Goal: Task Accomplishment & Management: Use online tool/utility

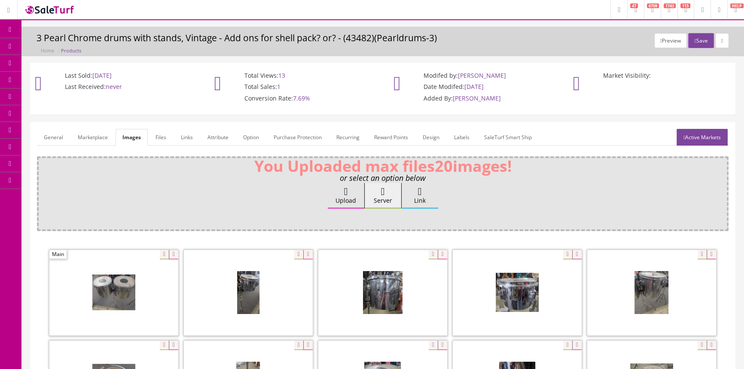
click at [40, 46] on link "Products" at bounding box center [66, 46] width 90 height 17
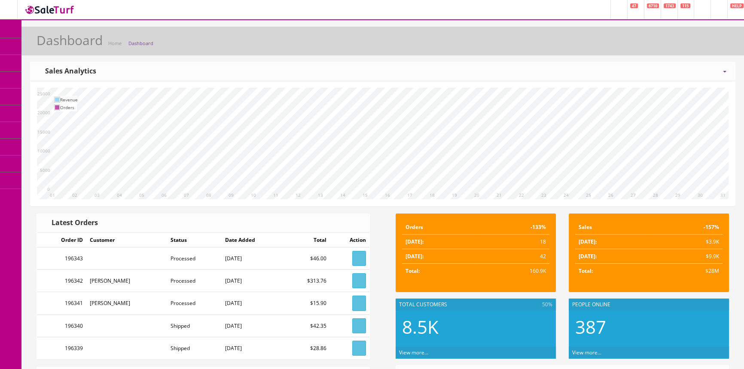
click at [50, 95] on icon at bounding box center [45, 96] width 9 height 7
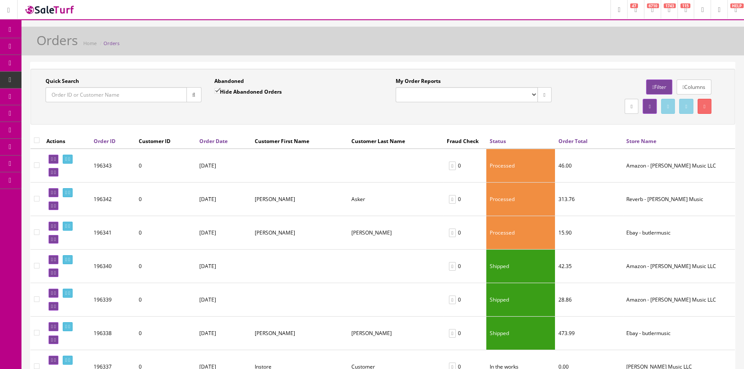
click at [153, 94] on input "Quick Search" at bounding box center [116, 94] width 141 height 15
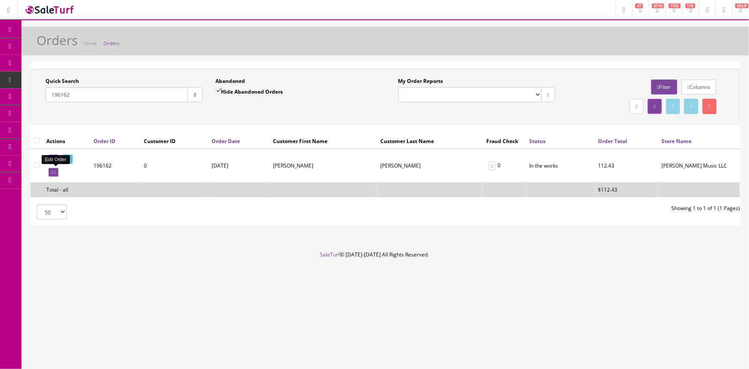
type input "196162"
drag, startPoint x: 55, startPoint y: 172, endPoint x: 403, endPoint y: 50, distance: 368.8
click at [55, 172] on link at bounding box center [54, 172] width 10 height 9
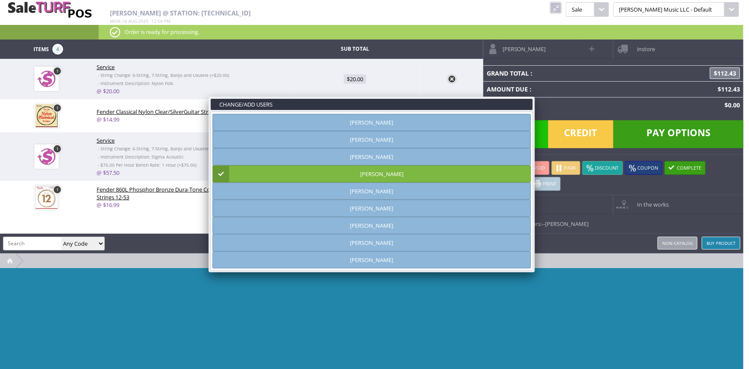
type input "[PERSON_NAME]"
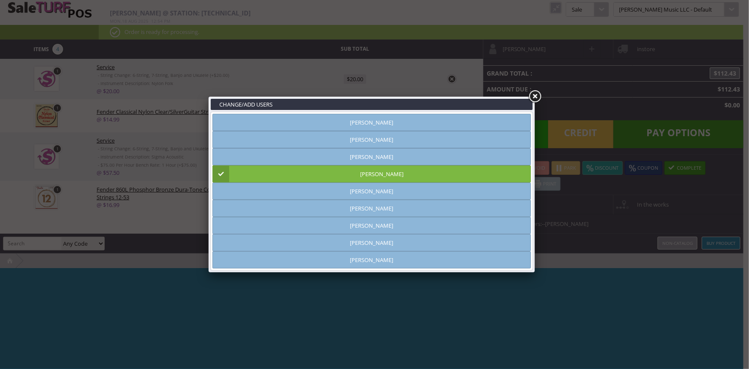
click at [537, 95] on link at bounding box center [534, 96] width 15 height 15
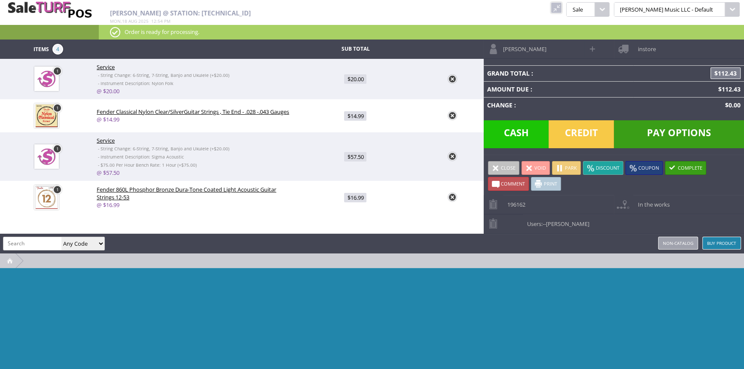
click at [112, 91] on link "@ $20.00" at bounding box center [108, 91] width 23 height 8
type input "20"
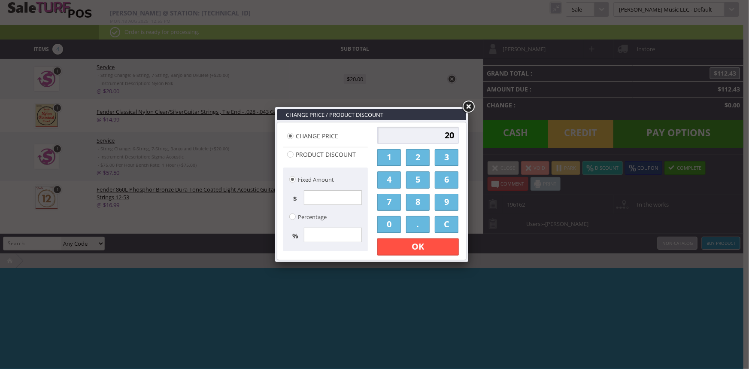
click at [470, 106] on link at bounding box center [468, 106] width 15 height 15
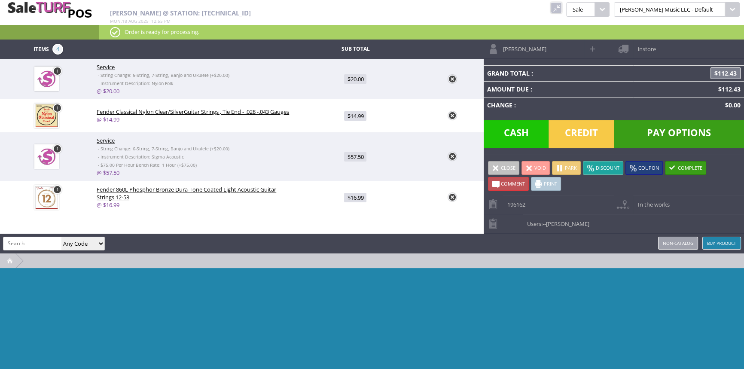
click at [522, 134] on span "Cash" at bounding box center [516, 134] width 65 height 28
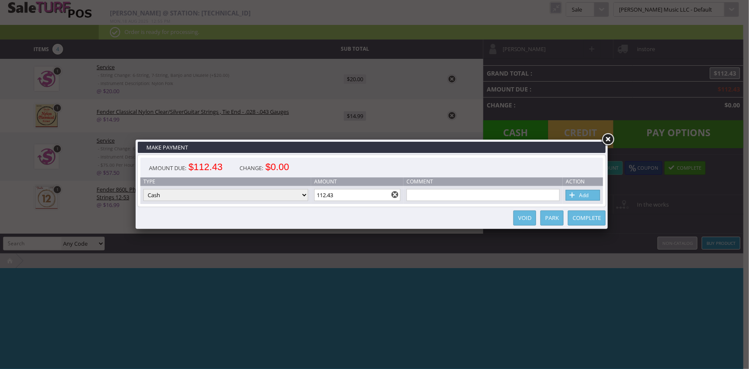
drag, startPoint x: 389, startPoint y: 196, endPoint x: 314, endPoint y: 193, distance: 74.8
click at [314, 193] on td "Amount 112.43" at bounding box center [357, 195] width 93 height 18
type input "120"
drag, startPoint x: 340, startPoint y: 197, endPoint x: 301, endPoint y: 193, distance: 38.8
click at [297, 196] on tr "Type Cash Credit Card Cheque or Money Order Amount 112.43 Comment Add" at bounding box center [371, 195] width 463 height 18
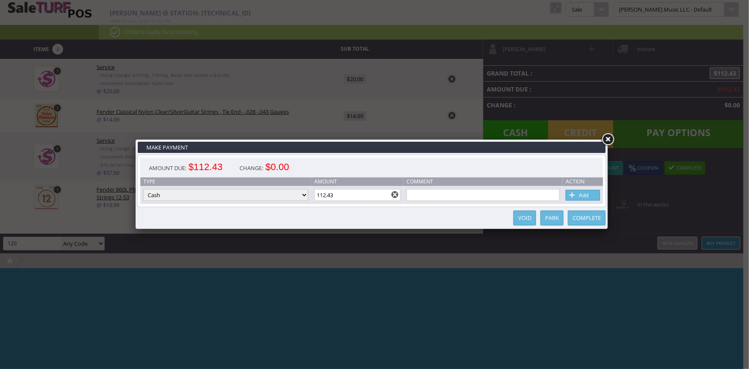
click at [396, 195] on link at bounding box center [395, 194] width 7 height 7
type input "0"
click at [609, 132] on link at bounding box center [607, 139] width 15 height 15
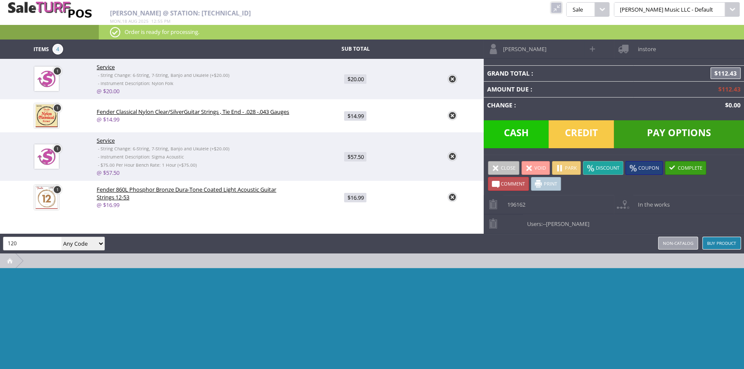
click at [501, 138] on span "Cash" at bounding box center [516, 134] width 65 height 28
type input "112.43"
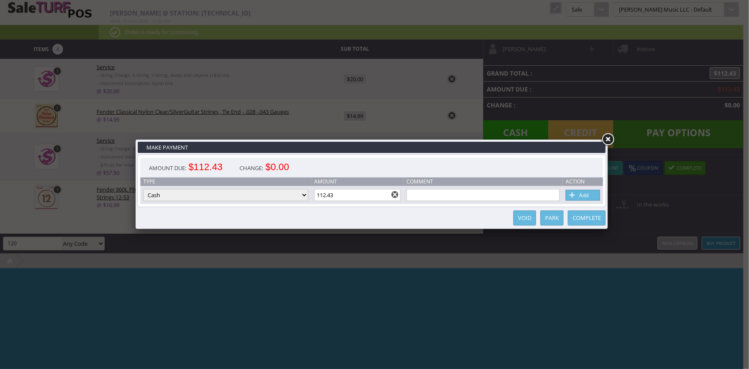
click at [591, 196] on link "Add" at bounding box center [583, 195] width 34 height 11
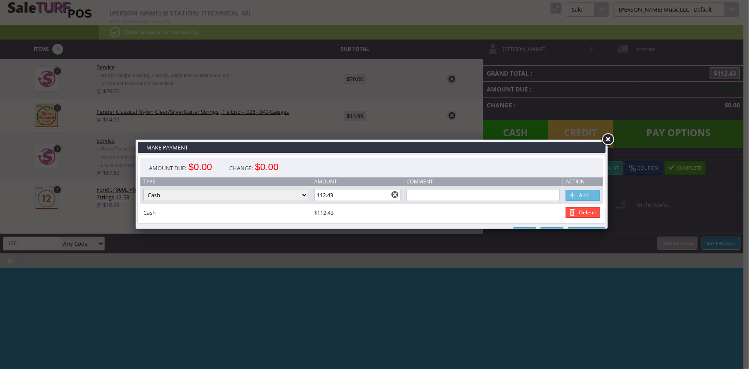
type input "0"
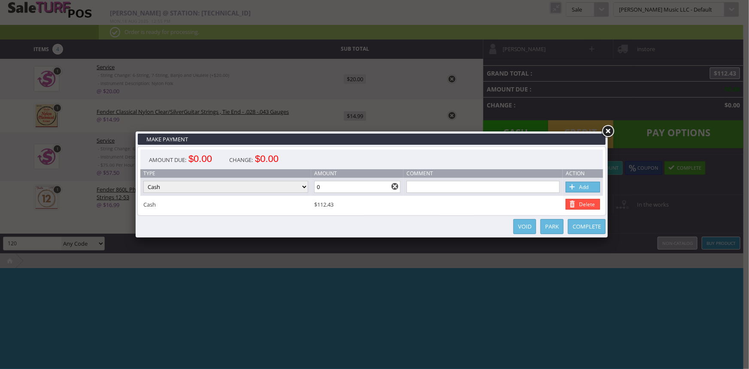
click at [347, 181] on input "0" at bounding box center [357, 187] width 87 height 12
click at [580, 187] on link "Add" at bounding box center [583, 187] width 34 height 11
type input "0"
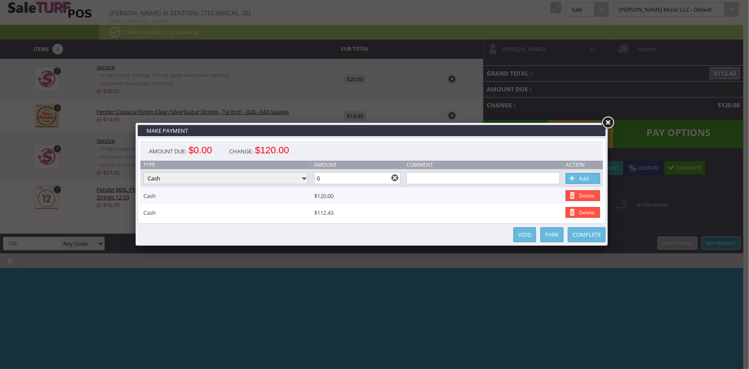
click at [595, 195] on link "Delete" at bounding box center [583, 195] width 34 height 11
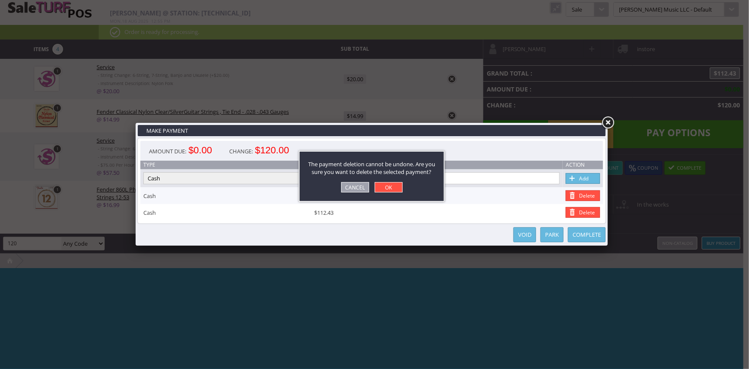
click at [356, 185] on link "Cancel" at bounding box center [355, 187] width 28 height 10
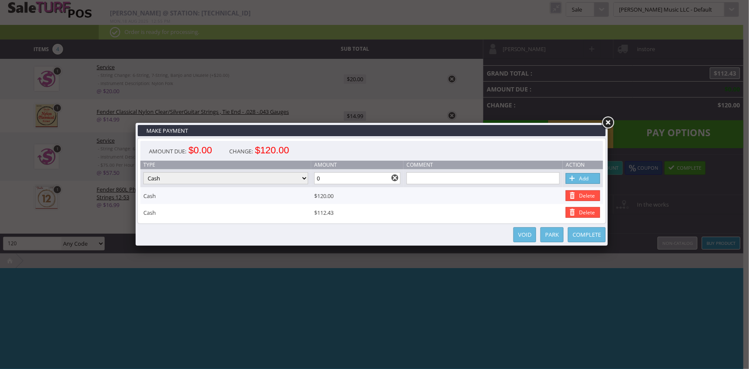
click at [581, 193] on link "Delete" at bounding box center [583, 195] width 34 height 11
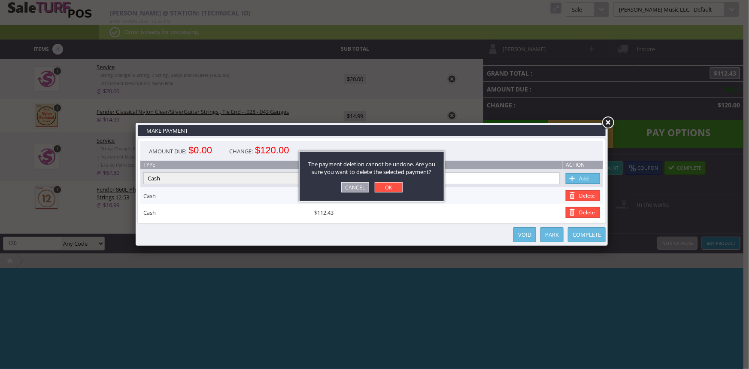
click at [396, 187] on link "OK" at bounding box center [389, 187] width 28 height 10
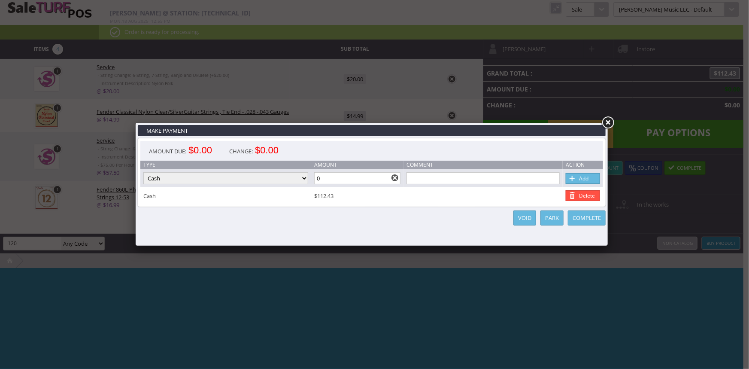
click at [610, 121] on link at bounding box center [607, 122] width 15 height 15
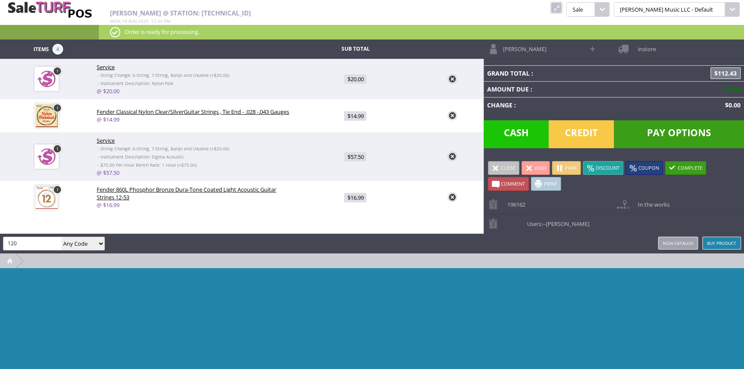
click at [525, 135] on span "Cash" at bounding box center [516, 134] width 65 height 28
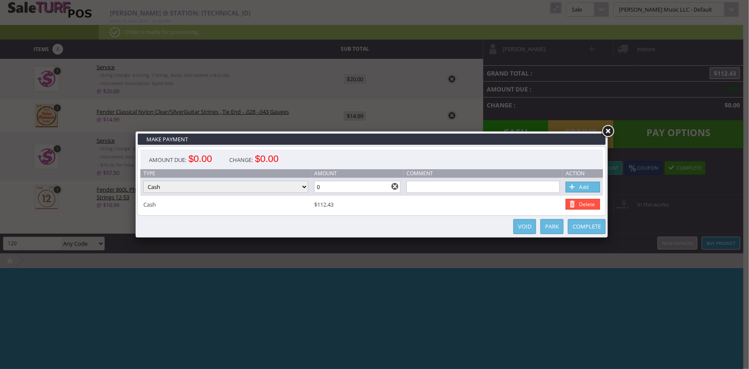
drag, startPoint x: 356, startPoint y: 189, endPoint x: 311, endPoint y: 187, distance: 44.3
click at [311, 187] on tr "Type Cash Credit Card Cheque or Money Order Amount 0 Comment Add" at bounding box center [371, 187] width 463 height 18
click at [338, 188] on input "0" at bounding box center [357, 187] width 87 height 12
click at [591, 184] on link "Add" at bounding box center [583, 187] width 34 height 11
type input "0"
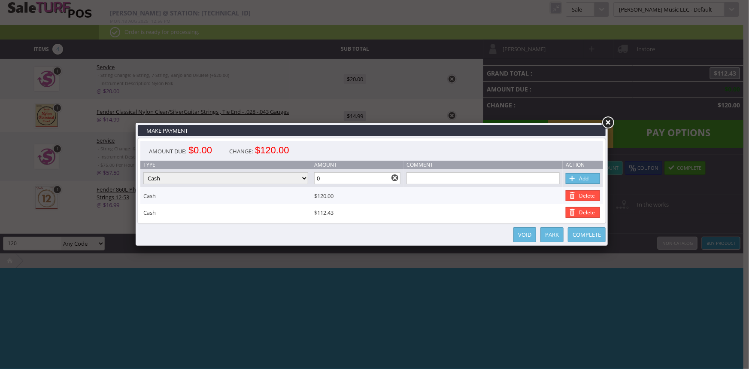
click at [578, 193] on link "Delete" at bounding box center [583, 195] width 34 height 11
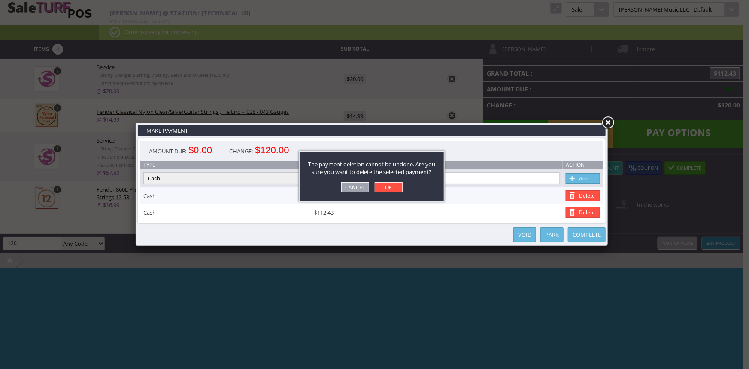
click at [391, 187] on link "OK" at bounding box center [389, 187] width 28 height 10
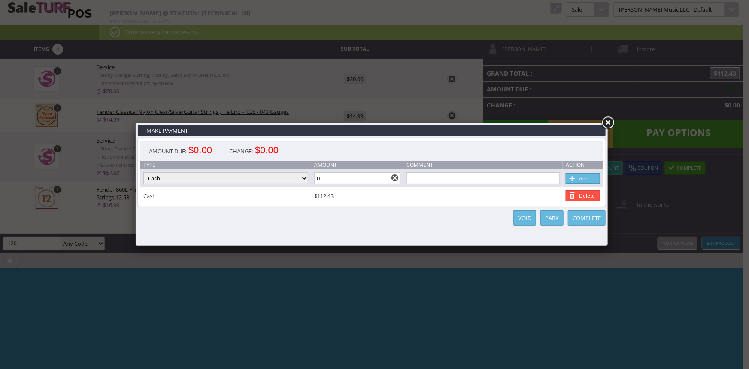
click at [590, 216] on link "Complete" at bounding box center [587, 217] width 38 height 15
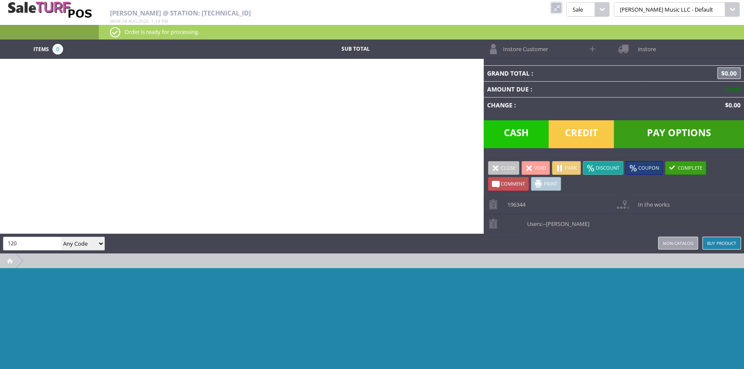
click at [562, 7] on link at bounding box center [556, 7] width 11 height 11
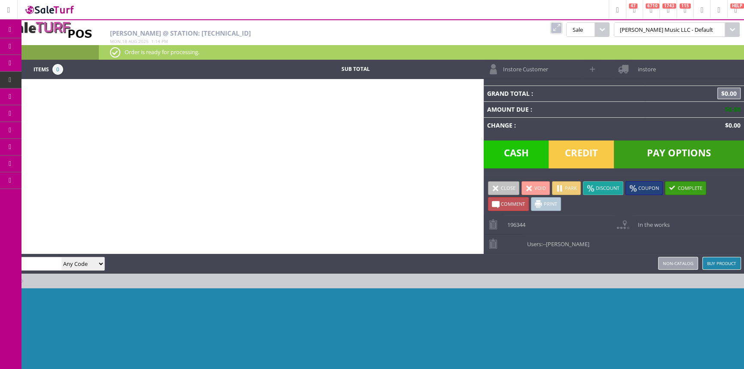
click at [70, 43] on span "Products" at bounding box center [62, 47] width 23 height 8
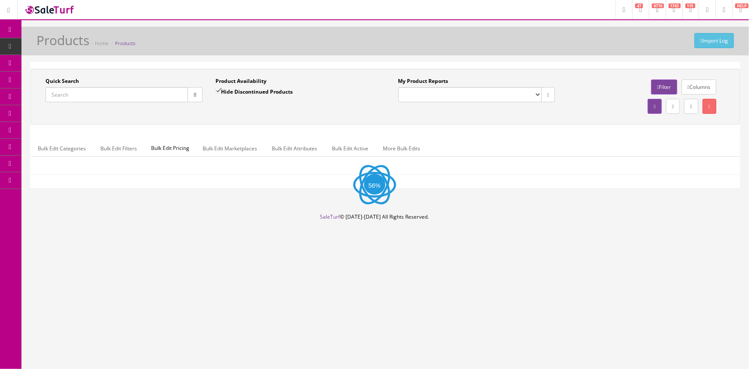
click at [171, 94] on input "Quick Search" at bounding box center [117, 94] width 143 height 15
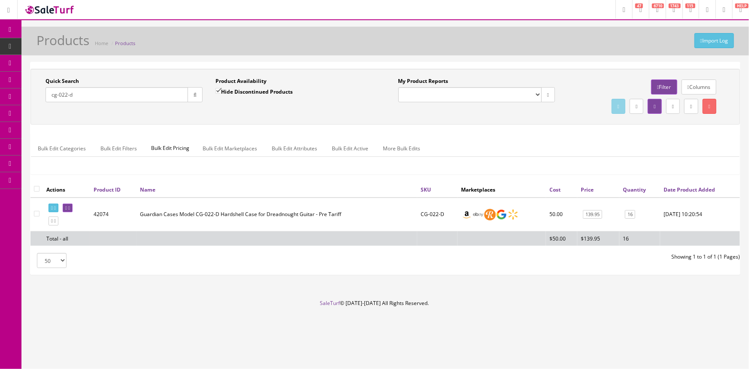
type input "cg-022-d"
click at [33, 82] on link "POS Console" at bounding box center [66, 80] width 90 height 17
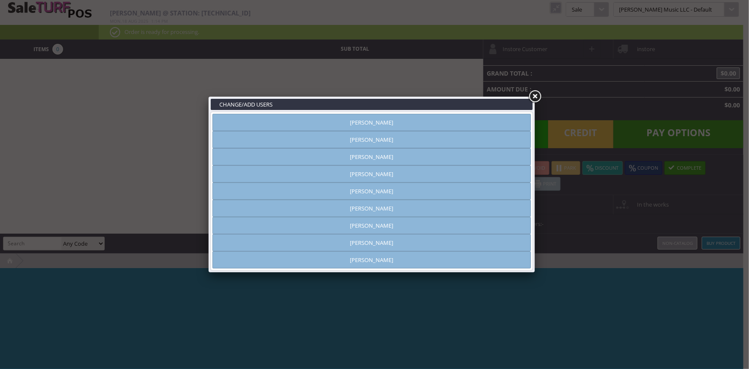
type input "[PERSON_NAME]"
click at [448, 177] on link "Brandon Pearce" at bounding box center [372, 173] width 319 height 17
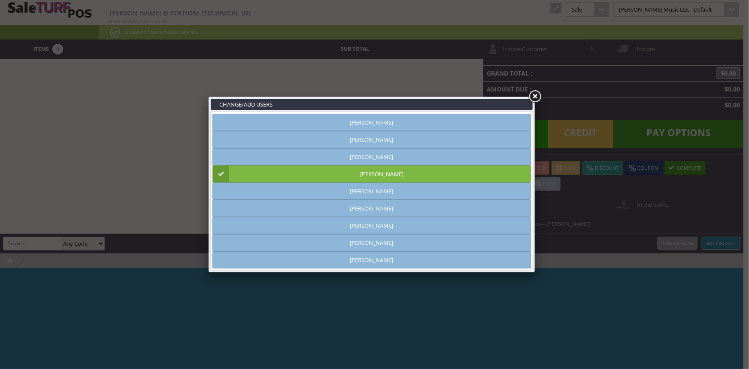
click at [537, 94] on link at bounding box center [534, 96] width 15 height 15
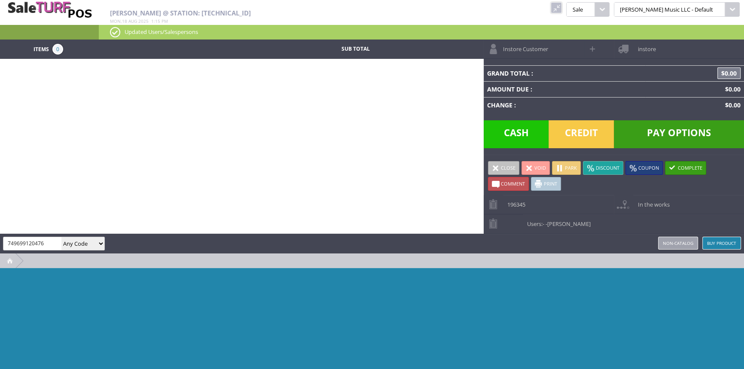
type input "749699120476"
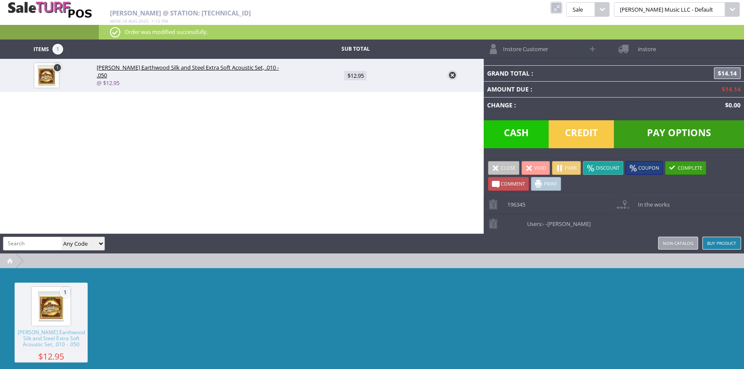
click at [579, 137] on span "Credit" at bounding box center [580, 134] width 65 height 28
click at [580, 135] on span "Credit" at bounding box center [580, 134] width 65 height 28
click at [584, 134] on span "Credit" at bounding box center [580, 134] width 65 height 28
click at [594, 136] on span "Credit" at bounding box center [580, 134] width 65 height 28
click at [574, 137] on span "Credit" at bounding box center [580, 134] width 65 height 28
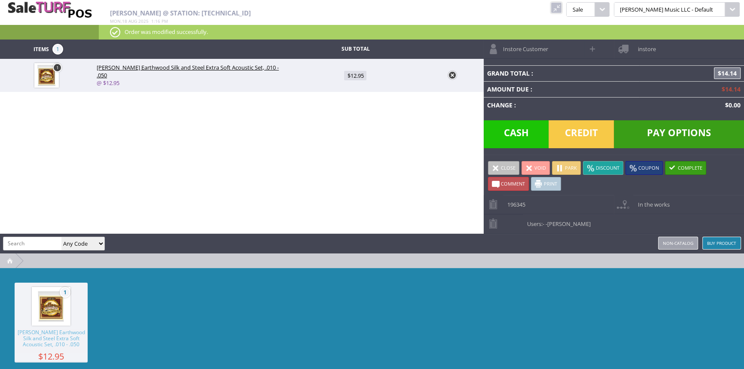
click at [516, 131] on span "Cash" at bounding box center [516, 134] width 65 height 28
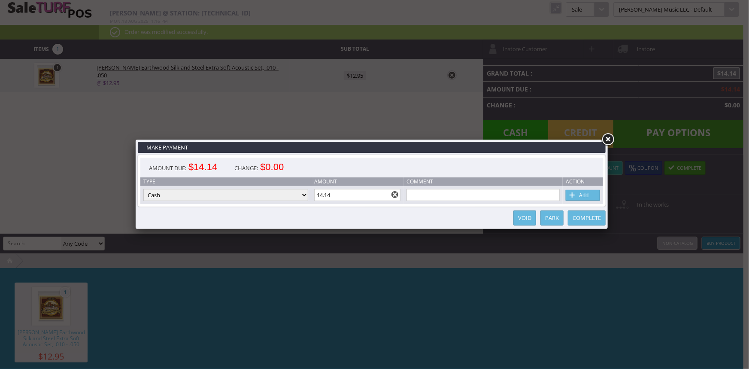
click at [584, 220] on link "Complete" at bounding box center [587, 217] width 38 height 15
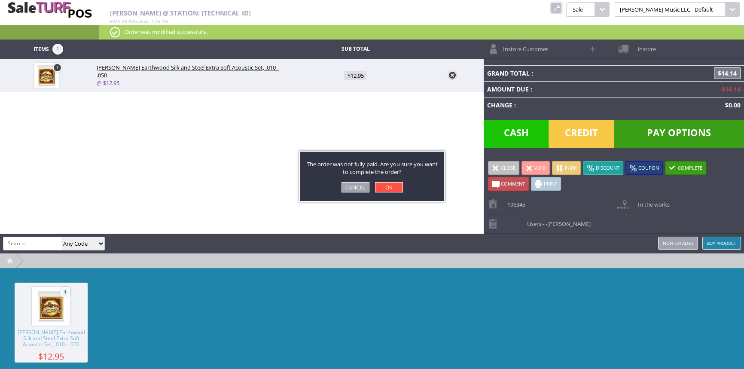
click at [386, 191] on link "OK" at bounding box center [389, 187] width 28 height 10
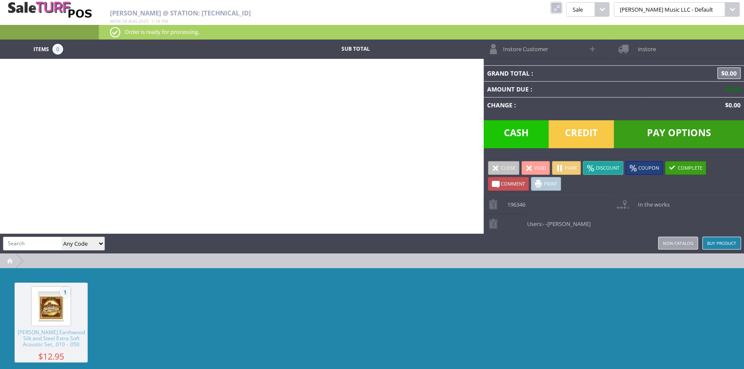
click at [562, 11] on link at bounding box center [556, 7] width 11 height 11
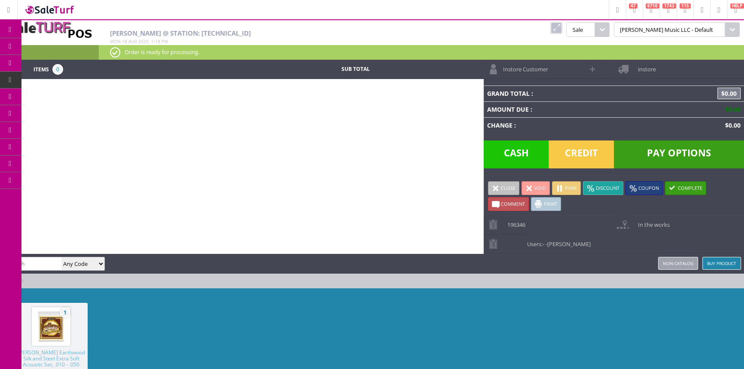
click at [45, 45] on link "Products" at bounding box center [66, 46] width 90 height 17
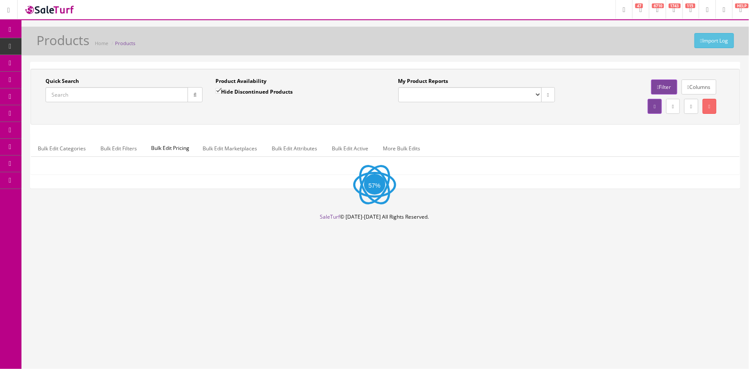
click at [103, 94] on input "Quick Search" at bounding box center [117, 94] width 143 height 15
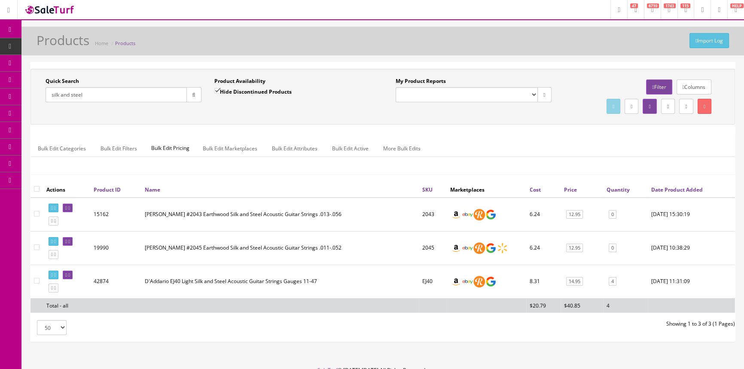
type input "silk and steel"
